Goal: Book appointment/travel/reservation

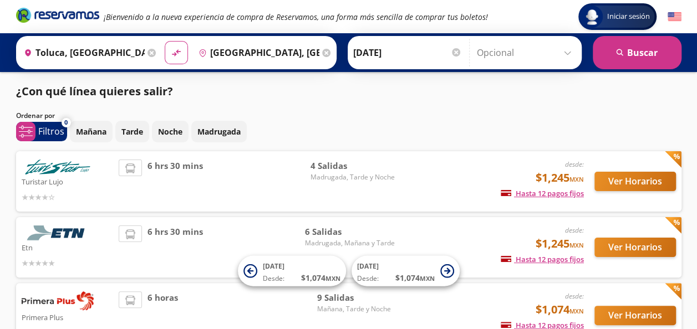
click at [379, 127] on div "Mañana Tarde Noche Madrugada" at bounding box center [376, 132] width 612 height 22
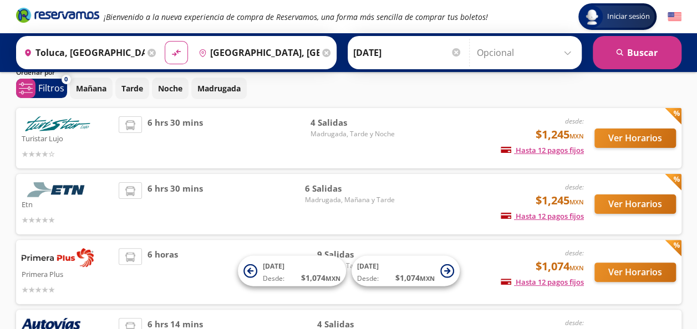
scroll to position [111, 0]
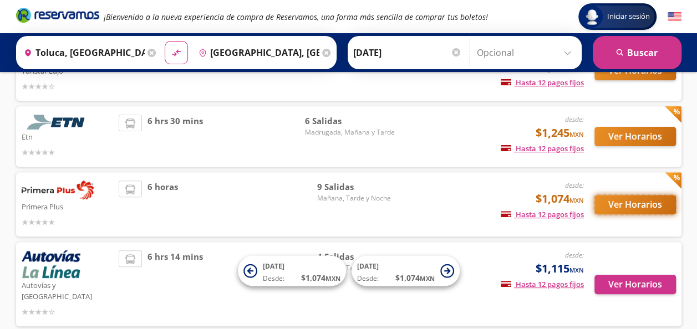
click at [633, 207] on button "Ver Horarios" at bounding box center [635, 204] width 82 height 19
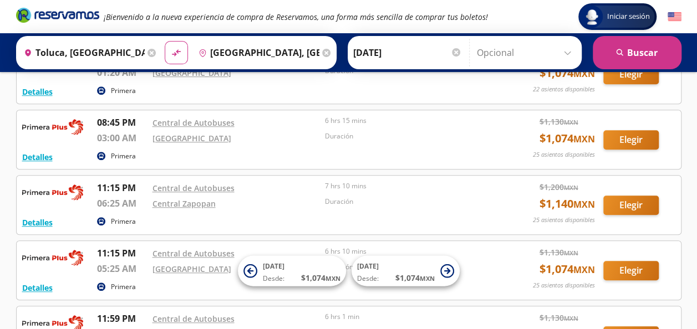
scroll to position [333, 0]
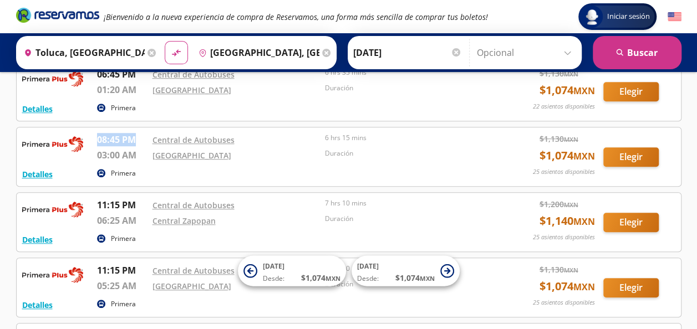
drag, startPoint x: 96, startPoint y: 135, endPoint x: 142, endPoint y: 140, distance: 45.7
click at [142, 140] on p "08:45 PM" at bounding box center [122, 139] width 50 height 13
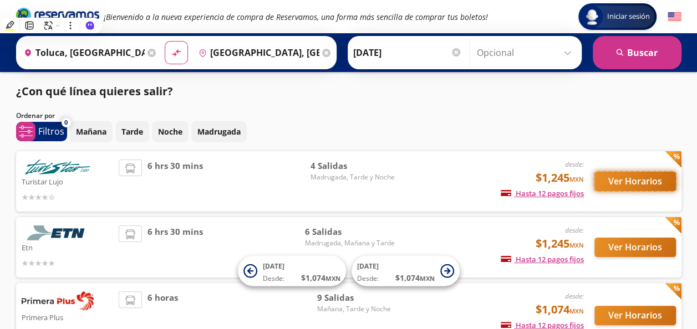
click at [656, 181] on button "Ver Horarios" at bounding box center [635, 181] width 82 height 19
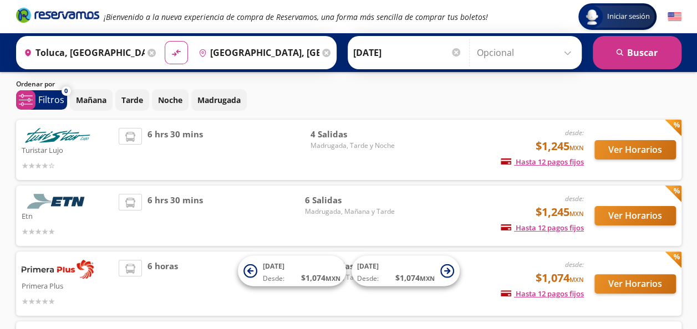
scroll to position [55, 0]
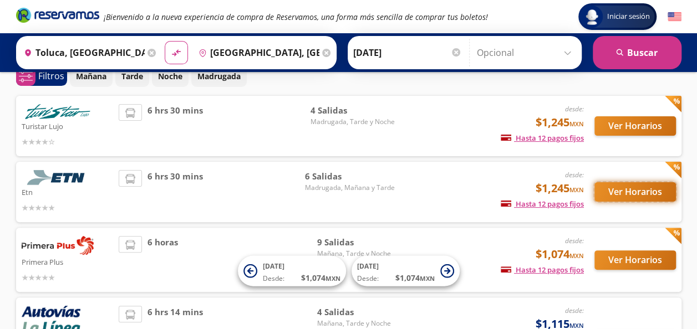
click at [620, 193] on button "Ver Horarios" at bounding box center [635, 191] width 82 height 19
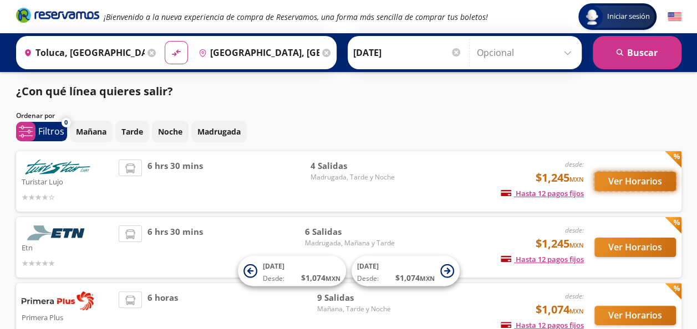
click at [628, 175] on button "Ver Horarios" at bounding box center [635, 181] width 82 height 19
